Goal: Task Accomplishment & Management: Use online tool/utility

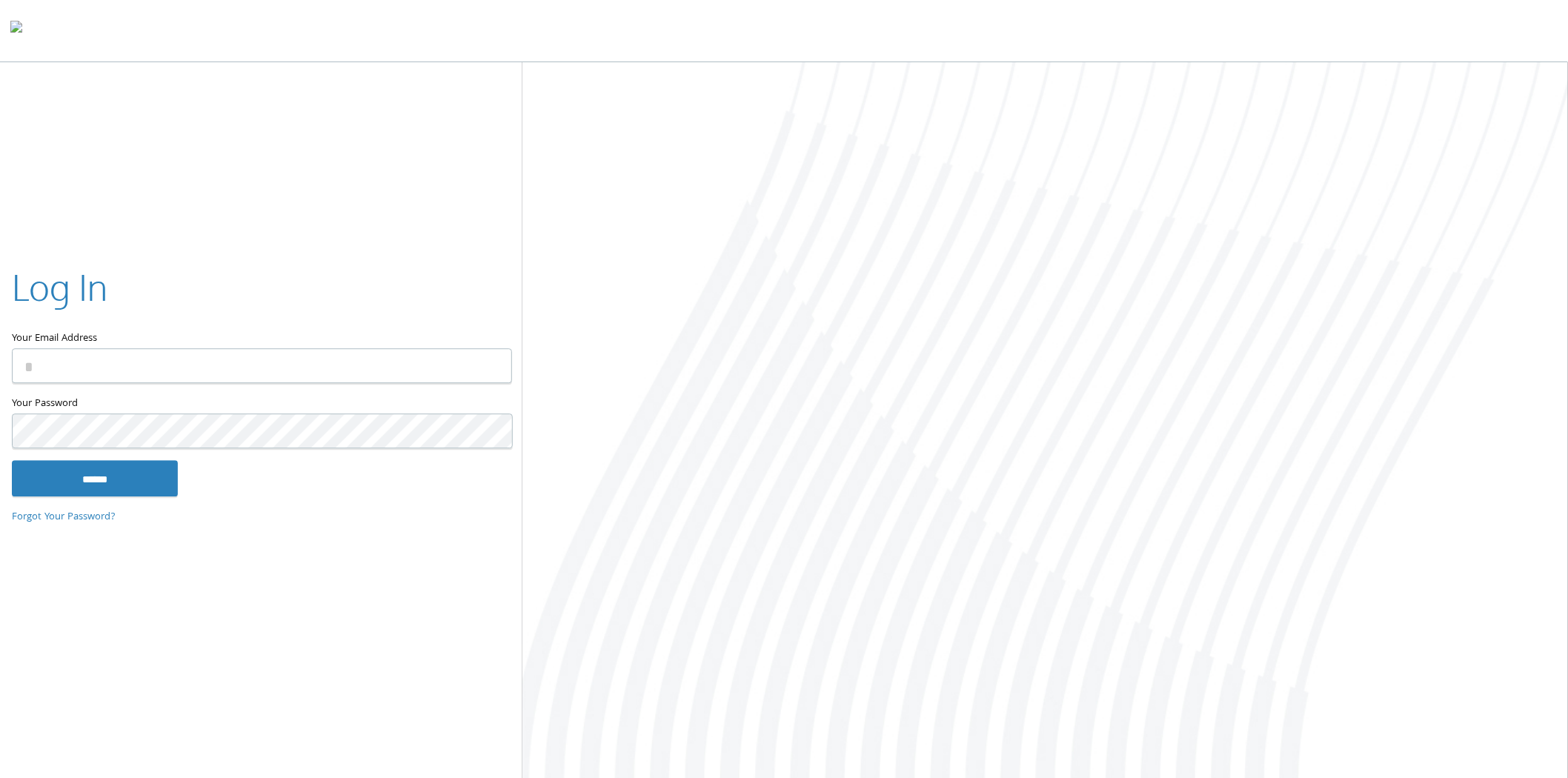
click at [171, 379] on input "Your Email Address" at bounding box center [262, 366] width 500 height 35
click at [463, 259] on div "Log In Your Email Address Your Password This field is required ****** Forgot Yo…" at bounding box center [261, 388] width 522 height 300
click at [220, 357] on input "Your Email Address" at bounding box center [262, 366] width 500 height 35
click at [338, 282] on div "Log In" at bounding box center [261, 290] width 499 height 56
click at [287, 369] on input "Your Email Address" at bounding box center [262, 366] width 500 height 35
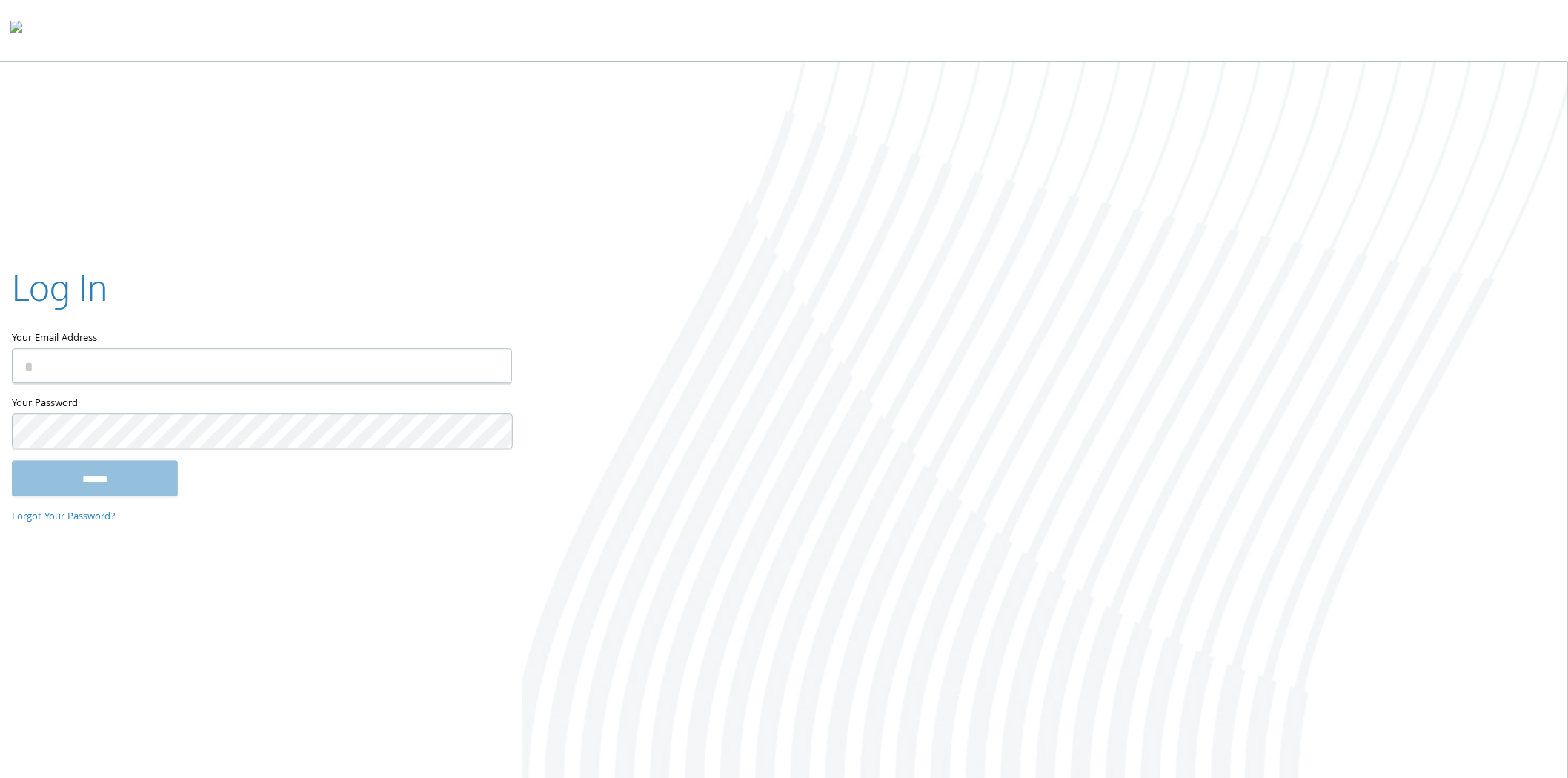
click at [352, 354] on input "Your Email Address" at bounding box center [262, 366] width 500 height 35
click at [276, 267] on div "Log In" at bounding box center [261, 290] width 499 height 56
click at [183, 359] on input "Your Email Address" at bounding box center [262, 366] width 500 height 35
drag, startPoint x: 223, startPoint y: 14, endPoint x: 238, endPoint y: 11, distance: 15.3
click at [224, 14] on div at bounding box center [784, 31] width 1568 height 62
